Goal: Task Accomplishment & Management: Use online tool/utility

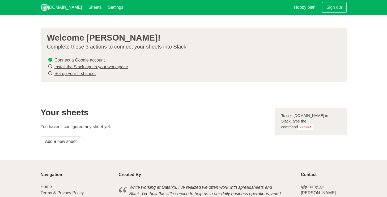
click at [107, 68] on link "Install the Slack app in your workspace" at bounding box center [91, 67] width 74 height 5
click at [88, 74] on link "Set up your first sheet" at bounding box center [74, 73] width 41 height 5
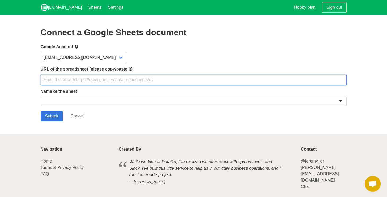
click at [88, 81] on input "text" at bounding box center [194, 80] width 306 height 11
paste input "https://docs.google.com/spreadsheets/d/1uugTv0SudeCQnYgRN6lczr1t_lUy9scOBdPcKyj…"
type input "https://docs.google.com/spreadsheets/d/1uugTv0SudeCQnYgRN6lczr1t_lUy9scOBdPcKyj…"
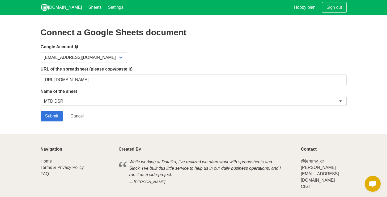
click at [76, 100] on div "MTD DSR" at bounding box center [194, 101] width 306 height 9
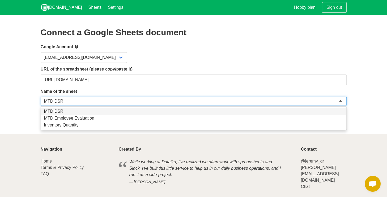
click at [168, 53] on div "rafiquemuhammadarshman@gmail.com" at bounding box center [194, 57] width 306 height 11
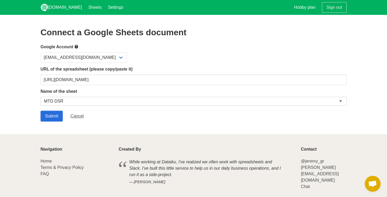
click at [48, 115] on input "Submit" at bounding box center [52, 116] width 22 height 11
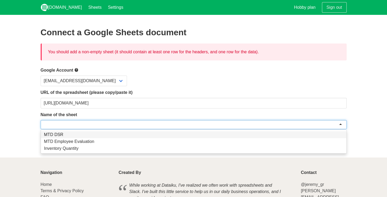
click at [111, 123] on div at bounding box center [194, 124] width 306 height 9
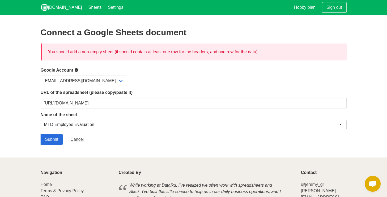
click at [49, 135] on input "Submit" at bounding box center [52, 139] width 22 height 11
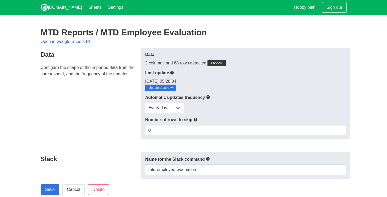
click at [227, 78] on p "[DATE] 05:28:04 Update data now" at bounding box center [245, 84] width 201 height 13
click at [180, 108] on select "Every day Every hour Every 30 min Every 15 min" at bounding box center [164, 108] width 39 height 11
click at [208, 105] on div "Every day Every hour Every 30 min Every 15 min" at bounding box center [245, 108] width 201 height 11
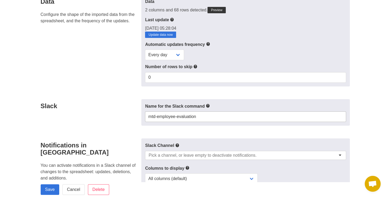
scroll to position [80, 0]
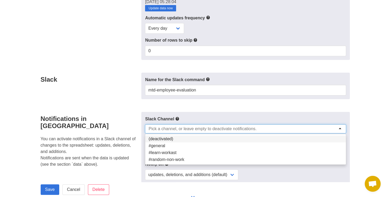
click at [214, 131] on input "select-one" at bounding box center [203, 128] width 108 height 5
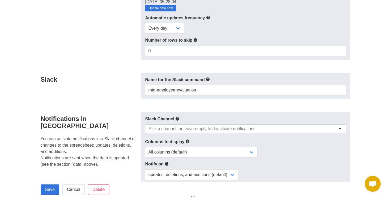
click at [215, 101] on form "Data Configure the shape of the imported data from the spreadsheet, and the fre…" at bounding box center [194, 174] width 306 height 412
click at [243, 129] on input "select-one" at bounding box center [203, 128] width 108 height 5
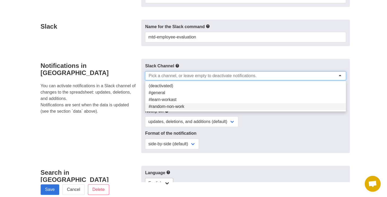
scroll to position [159, 0]
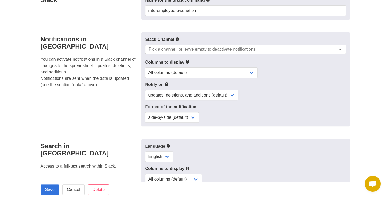
click at [231, 124] on div "Slack Channel (deactivated) #general #learn-workast #random-non-work Columns to…" at bounding box center [245, 79] width 208 height 94
click at [233, 94] on select "updates, deletions, and additions (default) updates only updates and additions …" at bounding box center [191, 95] width 93 height 11
select select "updates"
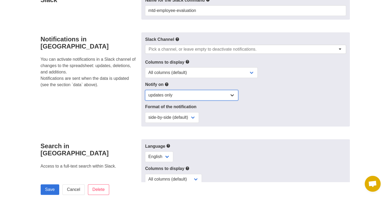
click at [145, 90] on select "updates, deletions, and additions (default) updates only updates and additions …" at bounding box center [191, 95] width 93 height 11
click at [260, 120] on div "side-by-side (default) single column" at bounding box center [245, 117] width 201 height 11
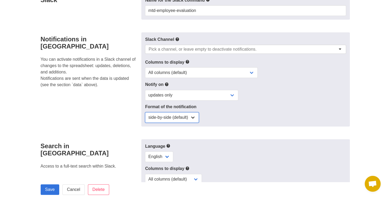
click at [192, 119] on select "side-by-side (default) single column" at bounding box center [172, 117] width 54 height 11
click at [237, 116] on div "side-by-side (default) single column" at bounding box center [245, 117] width 201 height 11
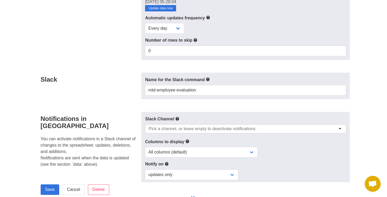
scroll to position [0, 0]
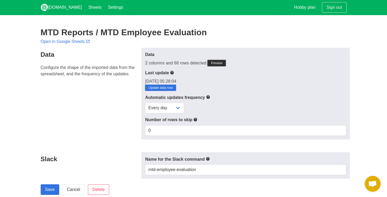
click at [216, 63] on link "Preview" at bounding box center [216, 63] width 18 height 6
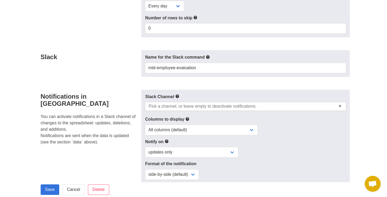
scroll to position [239, 0]
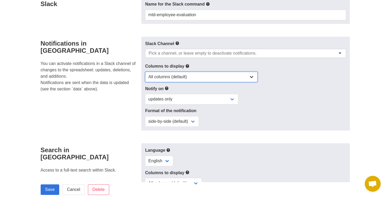
click at [205, 81] on select "All columns (default) Only columns with modified values Columns with modified v…" at bounding box center [201, 77] width 113 height 11
click at [212, 68] on label "Columns to display" at bounding box center [245, 66] width 201 height 7
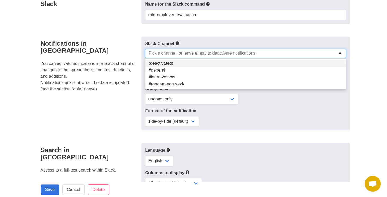
click at [212, 56] on input "select-one" at bounding box center [203, 53] width 108 height 5
click at [248, 100] on div "updates, deletions, and additions (default) updates only updates and additions …" at bounding box center [245, 99] width 201 height 11
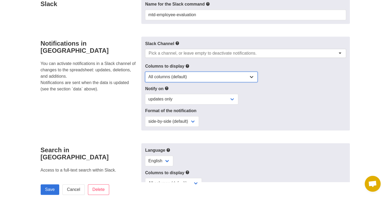
click at [215, 77] on select "All columns (default) Only columns with modified values Columns with modified v…" at bounding box center [201, 77] width 113 height 11
click at [145, 74] on select "All columns (default) Only columns with modified values Columns with modified v…" at bounding box center [201, 77] width 113 height 11
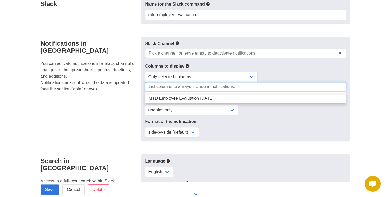
click at [182, 90] on input "select-multiple" at bounding box center [192, 86] width 87 height 5
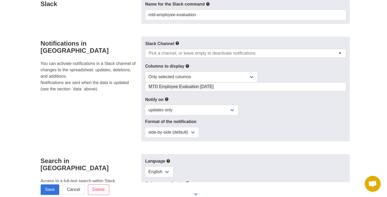
click at [260, 116] on div "updates, deletions, and additions (default) updates only updates and additions …" at bounding box center [245, 110] width 201 height 11
click at [241, 97] on div "Slack Channel (deactivated) #general #learn-workast #random-non-work Columns to…" at bounding box center [245, 89] width 208 height 105
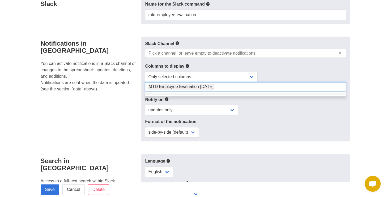
click at [239, 91] on div "MTD Employee Evaluation 14th October" at bounding box center [245, 86] width 201 height 9
click at [257, 108] on div "updates, deletions, and additions (default) updates only updates and additions …" at bounding box center [245, 110] width 201 height 11
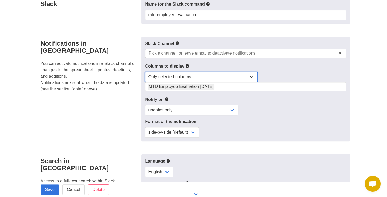
click at [240, 81] on select "All columns (default) Only columns with modified values Columns with modified v…" at bounding box center [201, 77] width 113 height 11
select select "all"
click at [145, 74] on select "All columns (default) Only columns with modified values Columns with modified v…" at bounding box center [201, 77] width 113 height 11
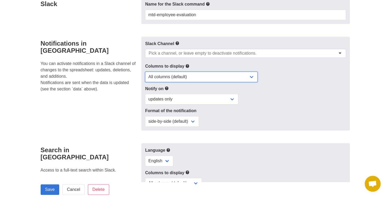
scroll to position [266, 0]
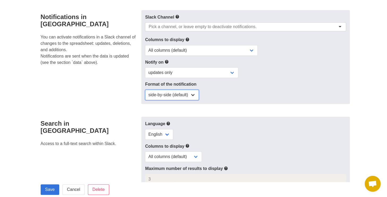
click at [186, 100] on select "side-by-side (default) single column" at bounding box center [172, 95] width 54 height 11
click at [218, 88] on label "Format of the notification" at bounding box center [245, 84] width 201 height 6
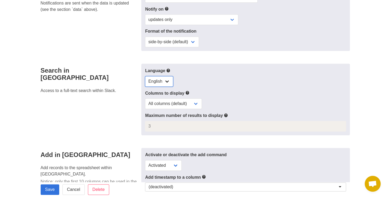
click at [172, 82] on select "English" at bounding box center [159, 81] width 28 height 11
drag, startPoint x: 215, startPoint y: 82, endPoint x: 211, endPoint y: 85, distance: 4.9
click at [215, 82] on div "English" at bounding box center [245, 81] width 201 height 11
click at [193, 105] on select "All columns (default) Only selected columns" at bounding box center [173, 104] width 57 height 11
click at [218, 95] on label "Columns to display" at bounding box center [245, 93] width 201 height 7
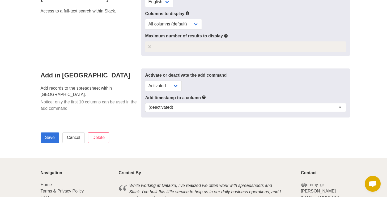
scroll to position [425, 0]
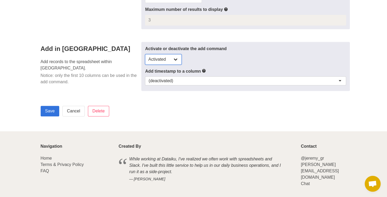
click at [174, 64] on select "Activated Deactivated" at bounding box center [163, 59] width 37 height 11
click at [177, 61] on select "Activated Deactivated" at bounding box center [163, 59] width 37 height 11
drag, startPoint x: 52, startPoint y: 114, endPoint x: 222, endPoint y: 111, distance: 170.1
click at [216, 113] on div "Save Cancel Delete" at bounding box center [209, 111] width 337 height 15
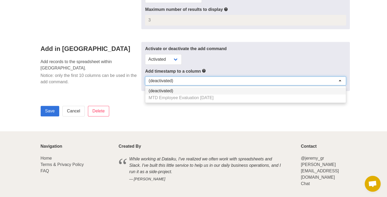
click at [210, 86] on div "(deactivated)" at bounding box center [245, 81] width 201 height 9
click at [90, 91] on div "Add in Slack Add records to the spreadsheet within Slack. Notice: only the firs…" at bounding box center [89, 66] width 104 height 49
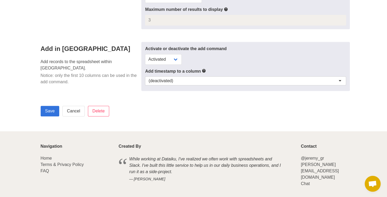
click at [175, 84] on div "(deactivated)" at bounding box center [245, 81] width 201 height 9
click at [168, 59] on select "Activated Deactivated" at bounding box center [163, 59] width 37 height 11
select select "no"
click at [145, 56] on select "Activated Deactivated" at bounding box center [163, 59] width 37 height 11
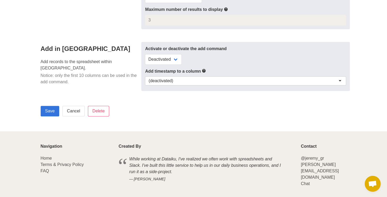
click at [118, 82] on div "Add in Slack Add records to the spreadsheet within Slack. Notice: only the firs…" at bounding box center [89, 66] width 104 height 49
click at [52, 111] on input "Save" at bounding box center [50, 111] width 19 height 11
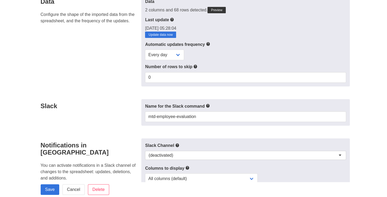
scroll to position [133, 0]
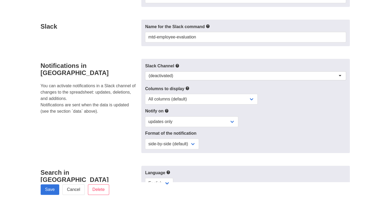
click at [187, 73] on div "(deactivated)" at bounding box center [245, 75] width 201 height 9
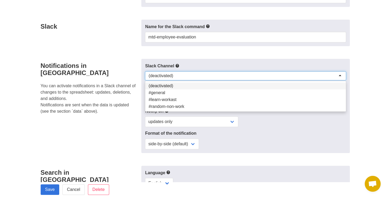
click at [104, 52] on form "Data Configure the shape of the imported data from the spreadsheet, and the fre…" at bounding box center [194, 121] width 306 height 412
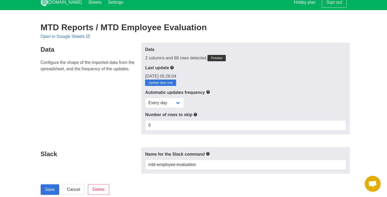
scroll to position [0, 0]
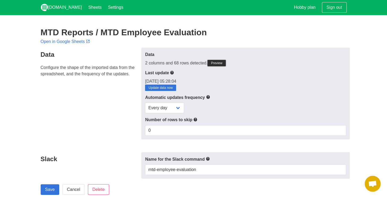
click at [216, 62] on link "Preview" at bounding box center [216, 63] width 18 height 6
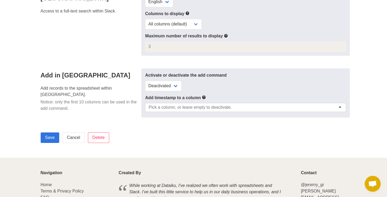
scroll to position [438, 0]
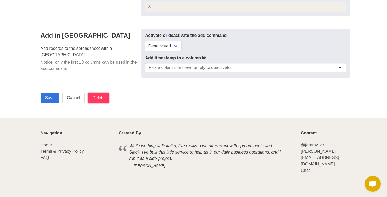
click at [101, 100] on input "Delete" at bounding box center [98, 98] width 21 height 11
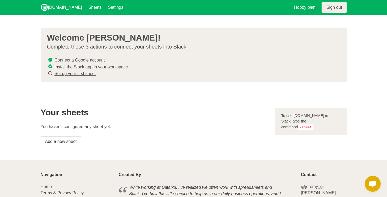
click at [341, 8] on link "Sign out" at bounding box center [334, 7] width 25 height 11
